Goal: Find specific page/section: Locate a particular part of the current website

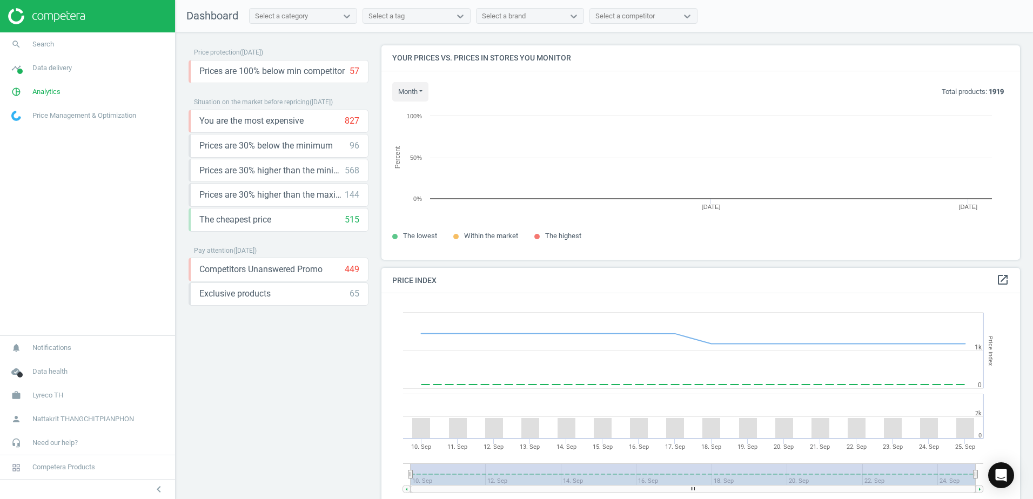
scroll to position [231, 647]
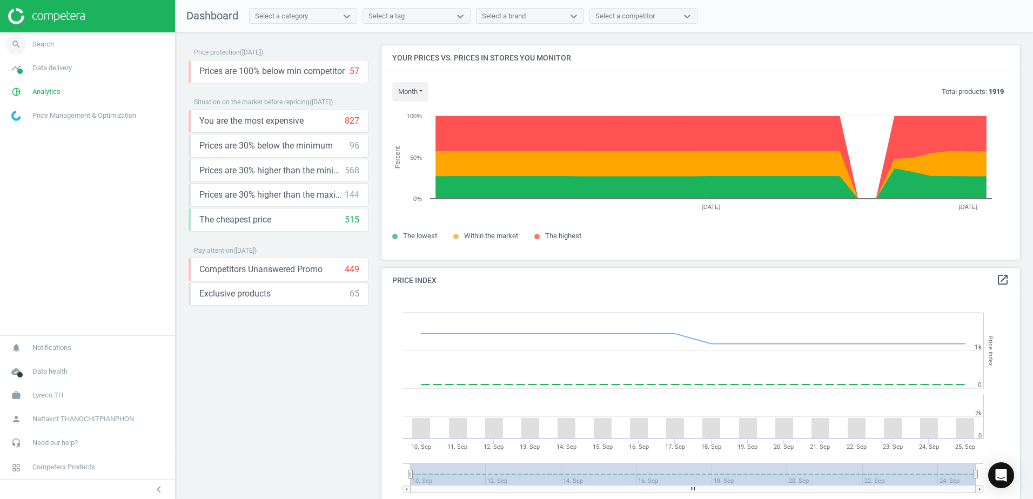
click at [50, 37] on link "search Search" at bounding box center [87, 44] width 175 height 24
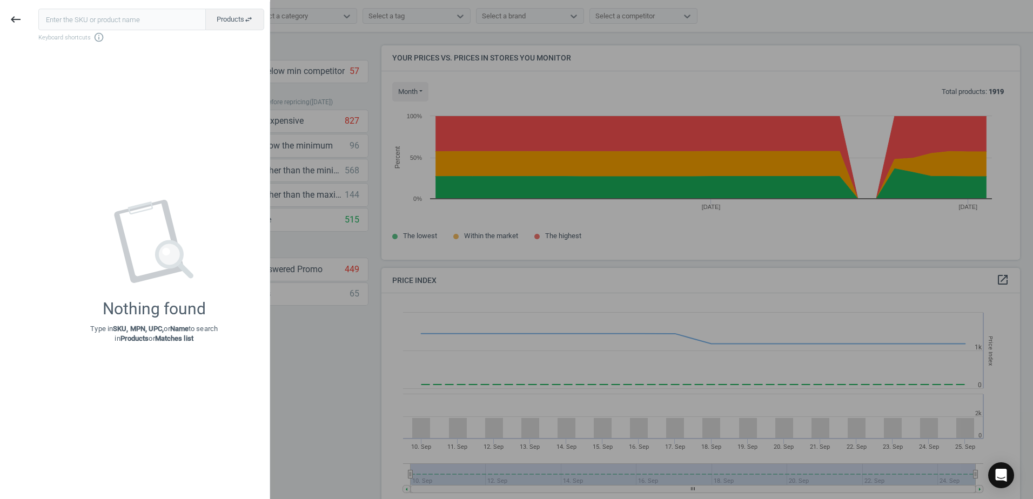
click at [137, 23] on input "text" at bounding box center [122, 20] width 168 height 22
type input "6679551"
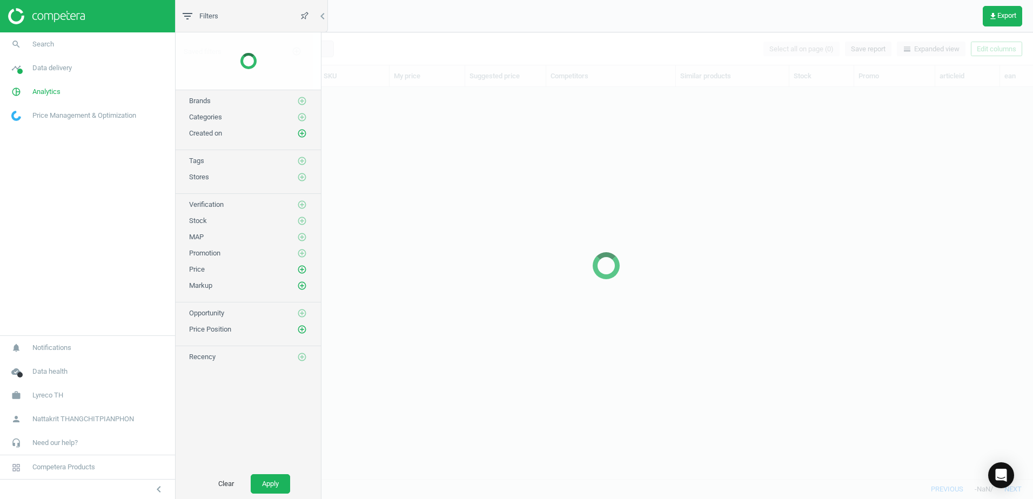
scroll to position [376, 846]
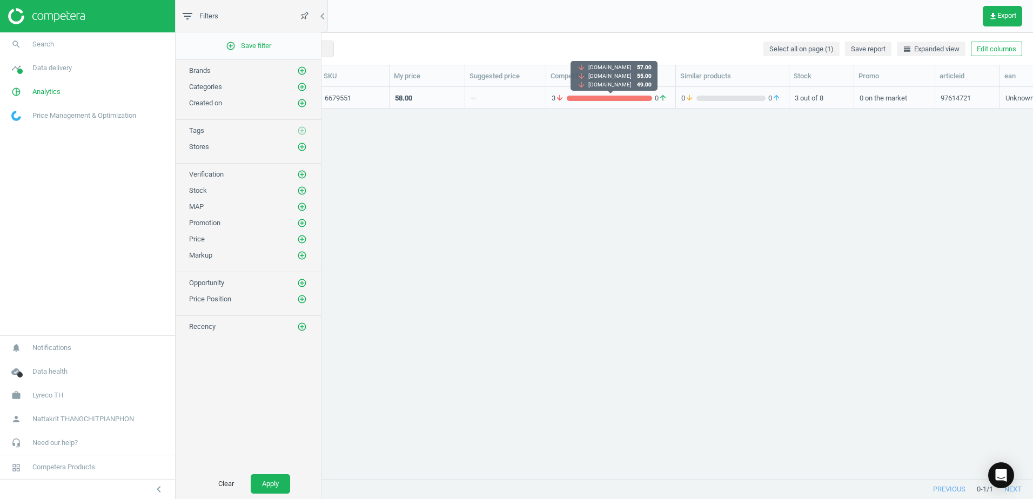
click at [582, 102] on div "3 arrow_downward 0 arrow_upward" at bounding box center [611, 98] width 118 height 10
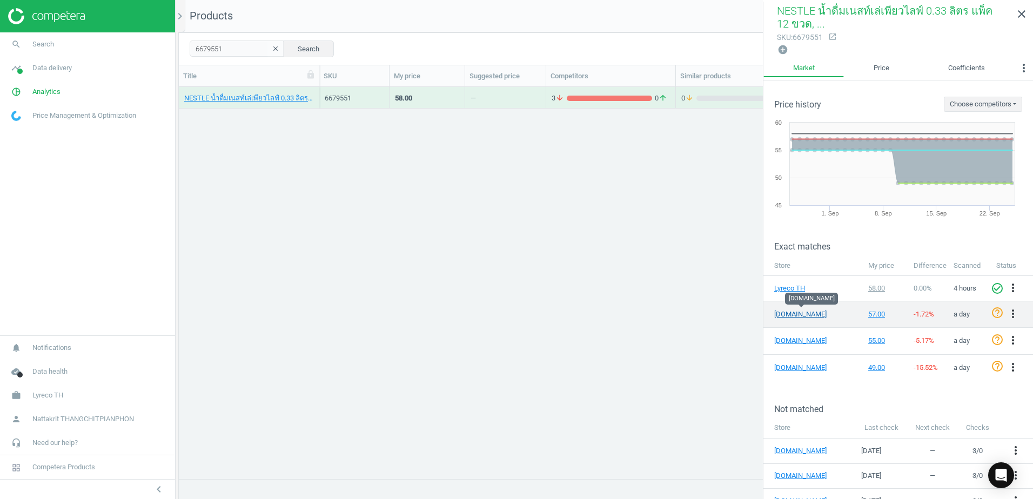
click at [792, 314] on link "[DOMAIN_NAME]" at bounding box center [801, 315] width 54 height 10
